Goal: Information Seeking & Learning: Learn about a topic

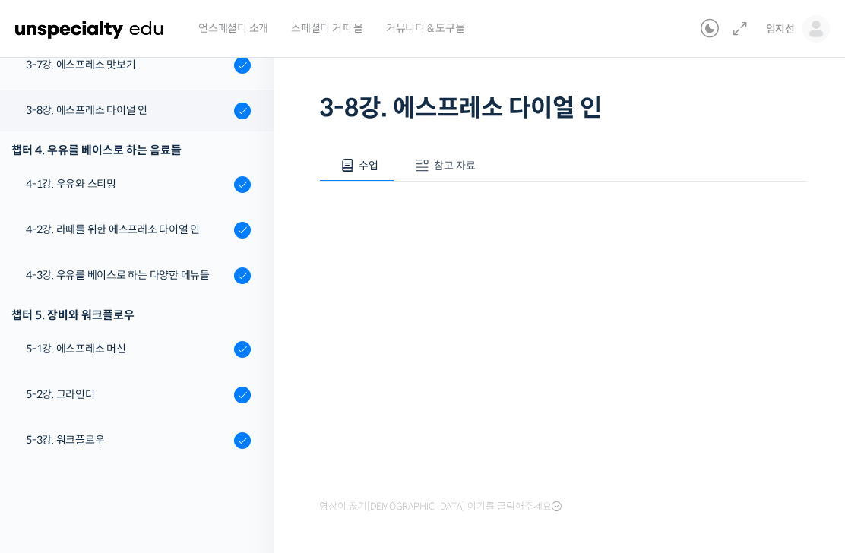
scroll to position [90, 0]
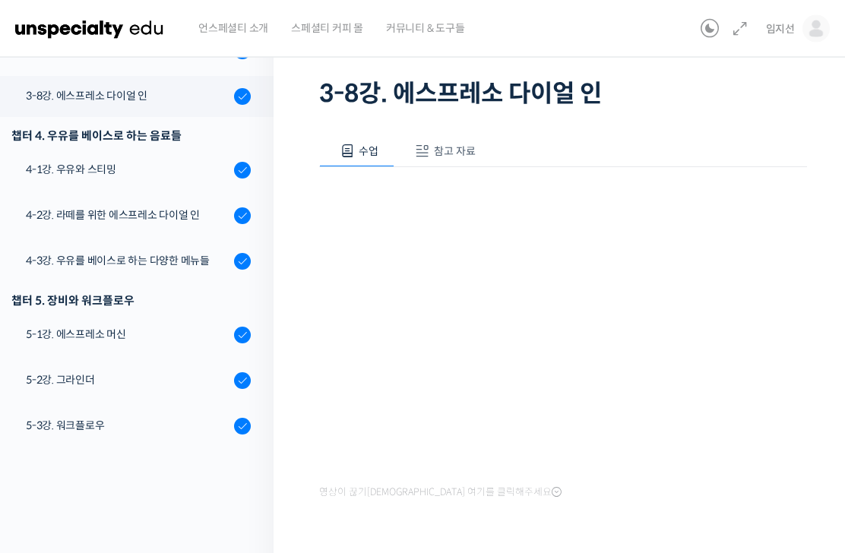
click at [144, 169] on div "4-1강. 우유와 스티밍" at bounding box center [128, 170] width 204 height 17
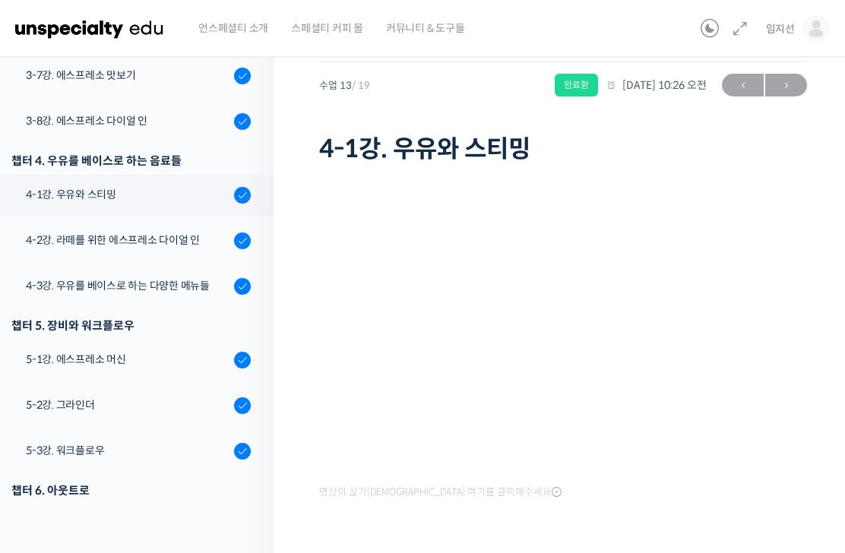
scroll to position [35, 0]
click at [210, 239] on div "4-2강. 라떼를 위한 에스프레소 다이얼 인" at bounding box center [128, 240] width 204 height 17
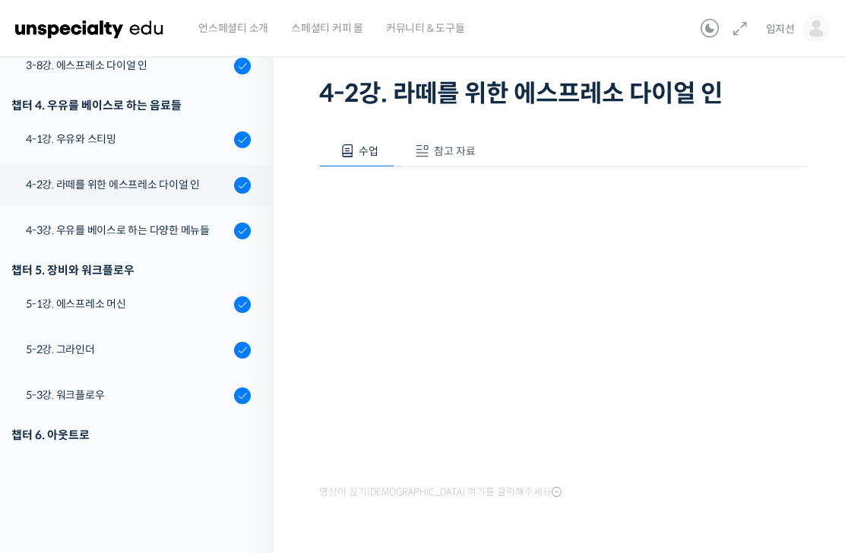
scroll to position [90, 0]
click at [192, 231] on div "4-3강. 우유를 베이스로 하는 다양한 메뉴들" at bounding box center [128, 231] width 204 height 17
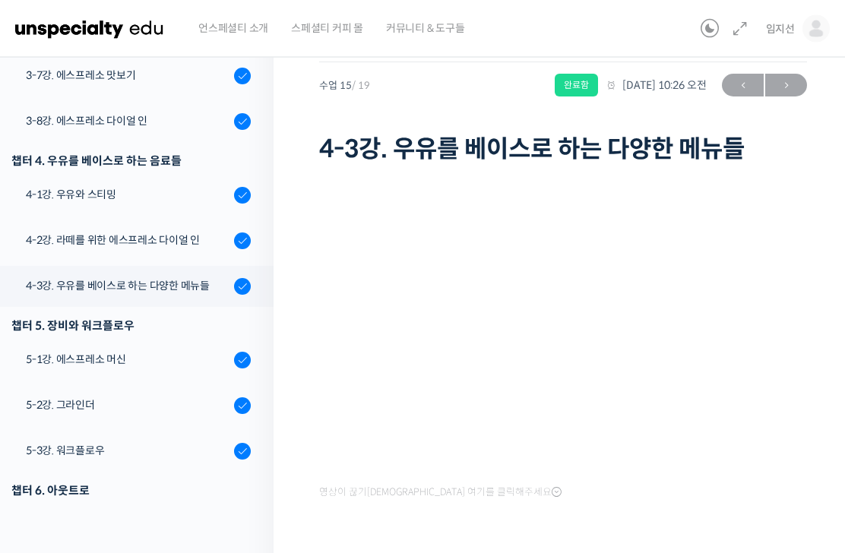
scroll to position [35, 0]
click at [184, 363] on div "5-1강. 에스프레소 머신" at bounding box center [128, 360] width 204 height 17
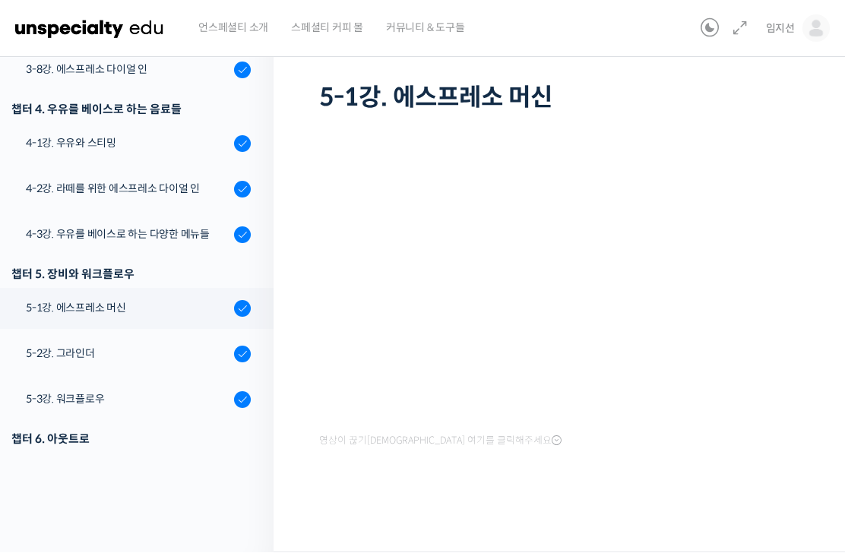
scroll to position [670, 0]
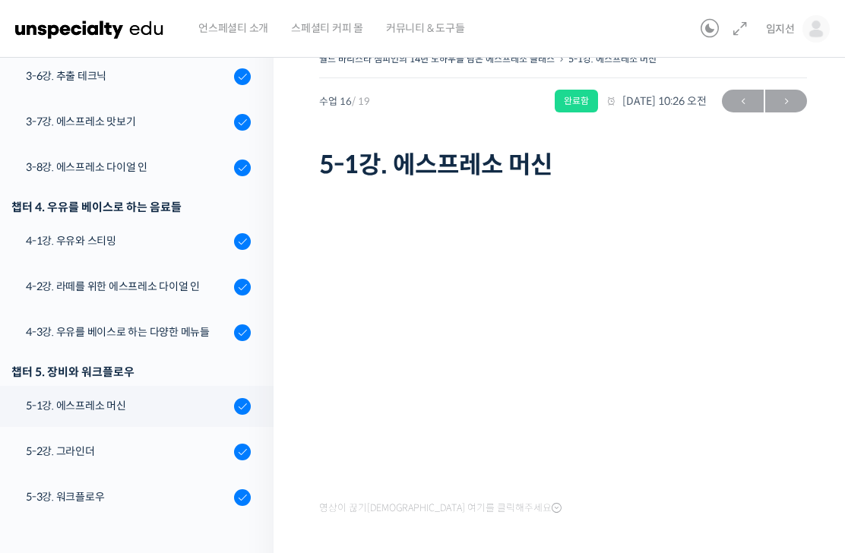
click at [809, 490] on div "월드 바리스타 챔피언의 14년 노하우를 담은 에스프레소 클래스 5-1강. 에스프레소 머신 완료함 수업 16 / 19 완료함 2025년 10월 …" at bounding box center [563, 323] width 579 height 594
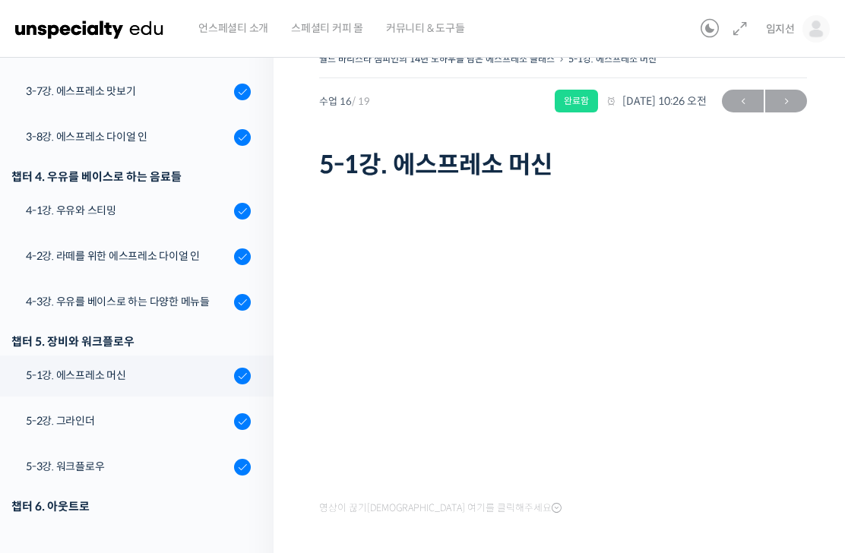
scroll to position [701, 0]
click at [81, 427] on div "5-2강. 그라인더" at bounding box center [128, 421] width 204 height 17
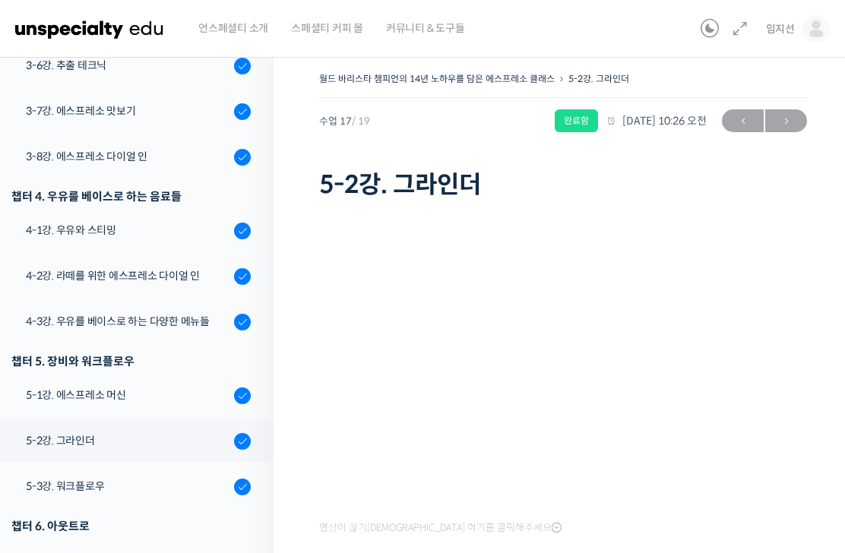
click at [65, 476] on link "5-3강. 워크플로우" at bounding box center [132, 487] width 281 height 41
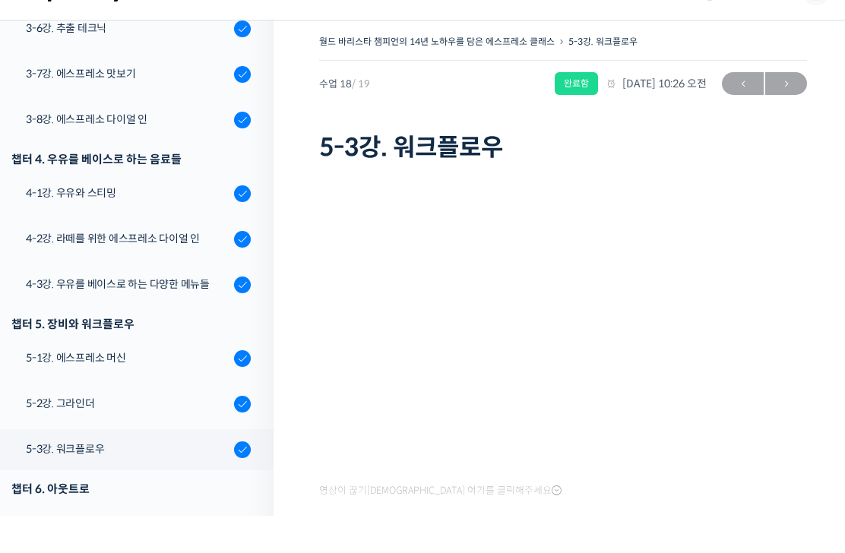
scroll to position [45, 0]
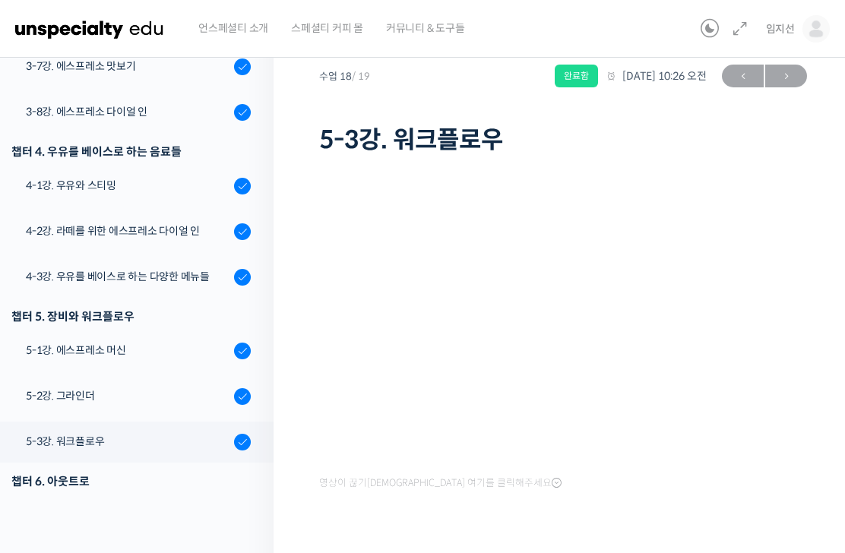
click at [57, 395] on div "5-2강. 그라인더" at bounding box center [128, 395] width 204 height 17
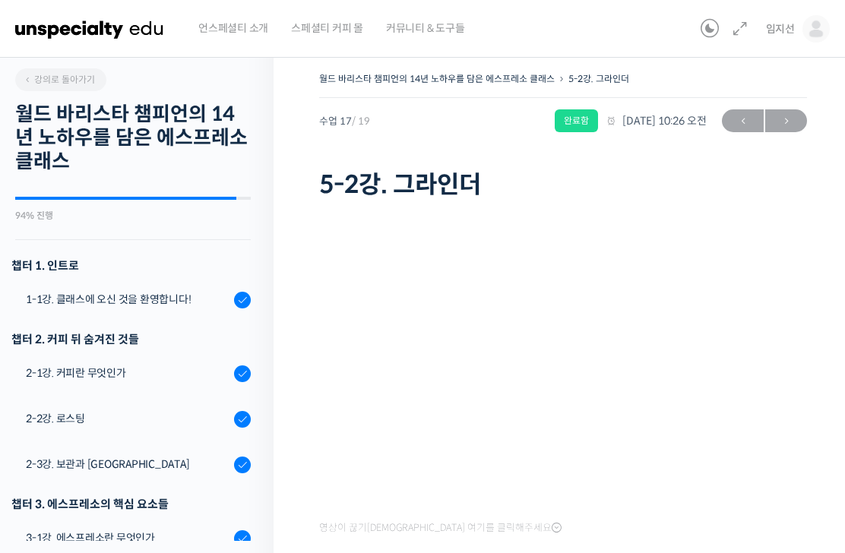
scroll to position [701, 0]
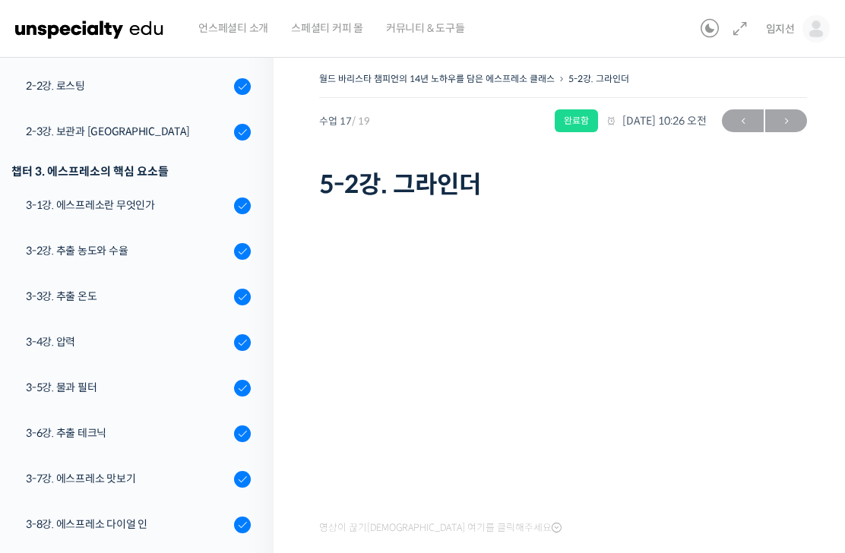
click at [6, 176] on div "챕터 3. 에스프레소의 핵심 요소들" at bounding box center [132, 171] width 281 height 28
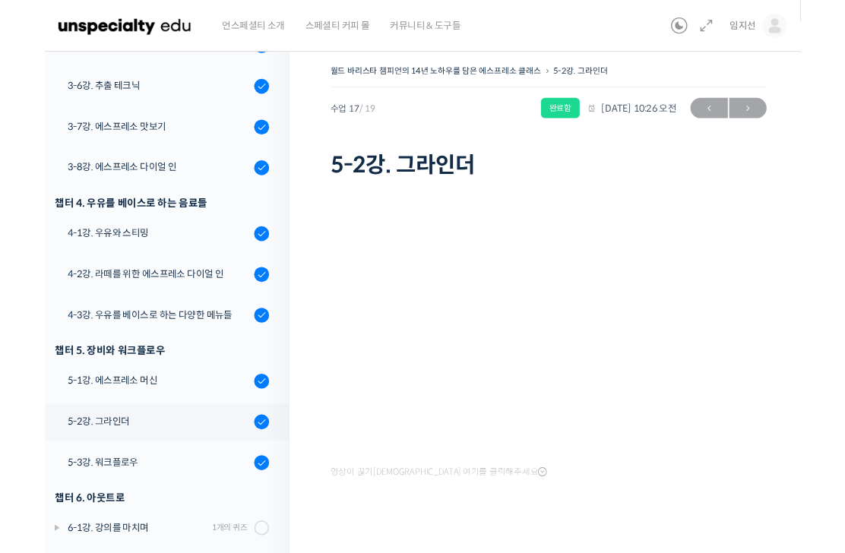
scroll to position [20, 0]
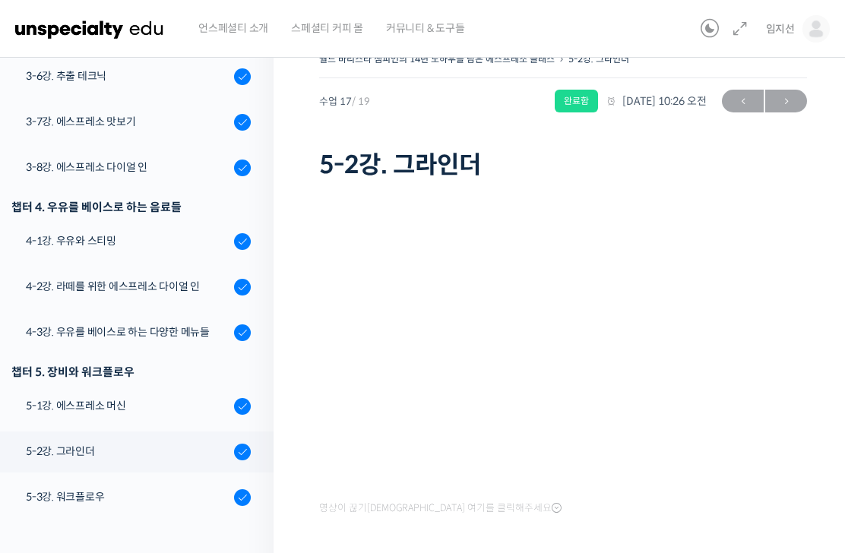
click at [556, 517] on div "영상이 끊기[DEMOGRAPHIC_DATA] 여기를 클릭해주세요" at bounding box center [563, 366] width 488 height 304
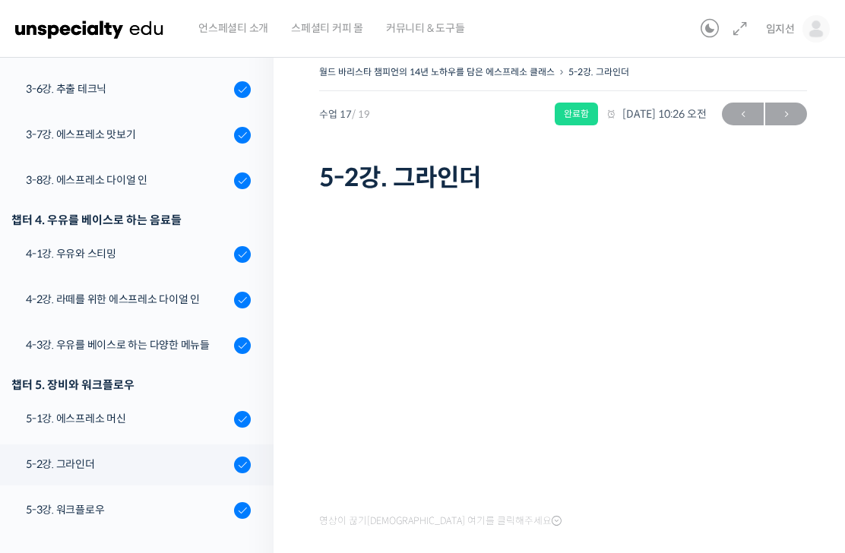
scroll to position [0, 0]
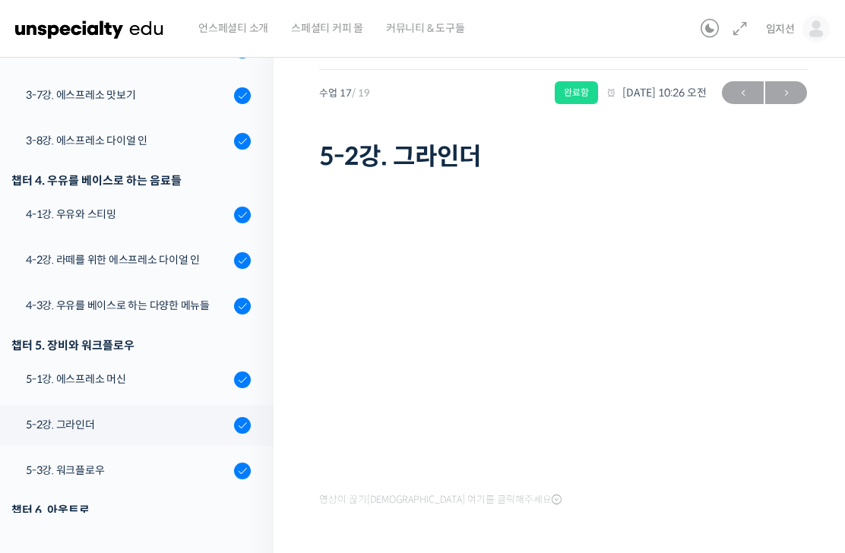
scroll to position [689, 0]
click at [105, 481] on link "5-3강. 워크플로우" at bounding box center [132, 470] width 281 height 41
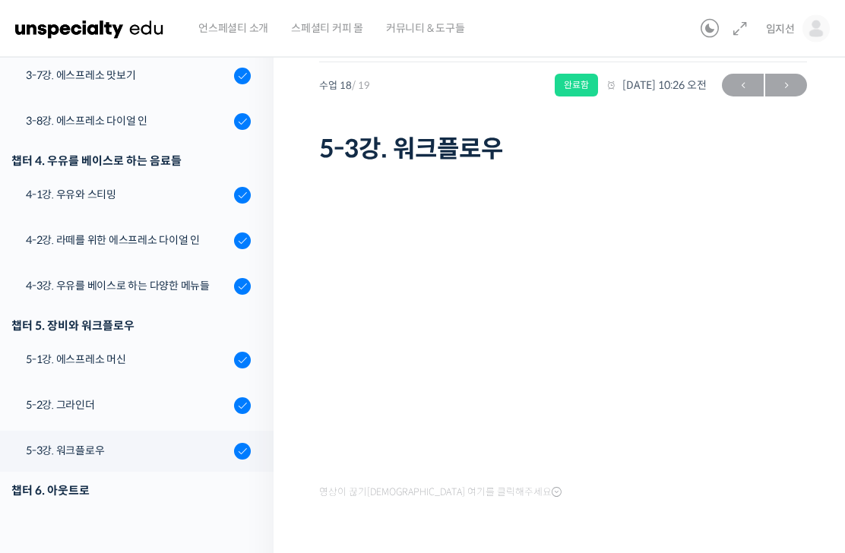
scroll to position [35, 0]
click at [178, 278] on div "4-3강. 우유를 베이스로 하는 다양한 메뉴들" at bounding box center [128, 286] width 204 height 17
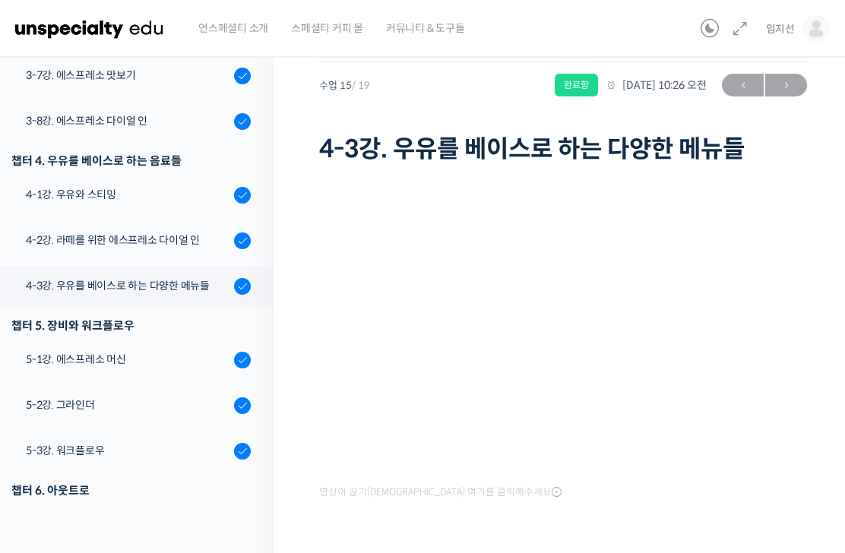
scroll to position [35, 0]
click at [62, 191] on div "4-1강. 우유와 스티밍" at bounding box center [128, 195] width 204 height 17
